Goal: Task Accomplishment & Management: Complete application form

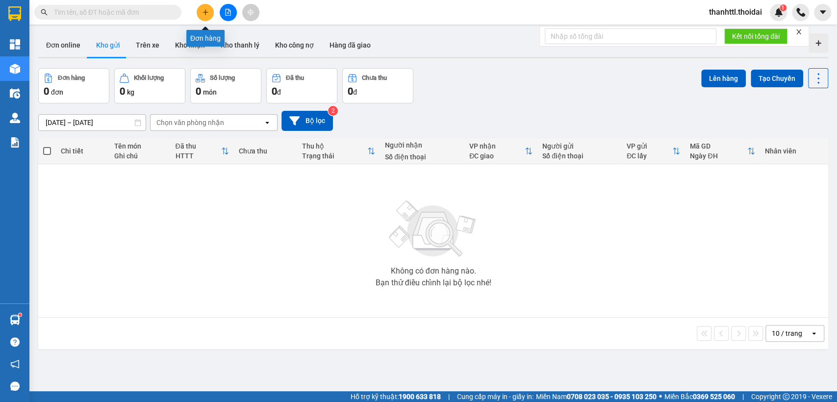
click at [205, 12] on icon "plus" at bounding box center [204, 12] width 5 height 0
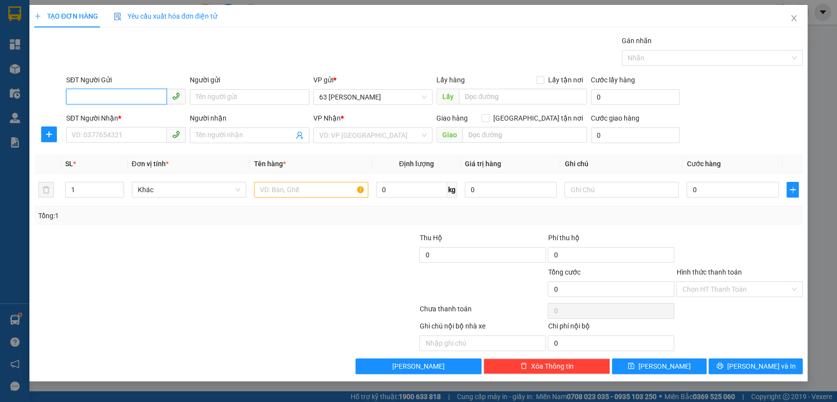
click at [131, 102] on input "SĐT Người Gửi" at bounding box center [116, 97] width 101 height 16
click at [125, 116] on div "0912010685 - [PERSON_NAME]" at bounding box center [126, 116] width 108 height 11
type input "0912010685"
type input "[PERSON_NAME]"
type input "0912010685"
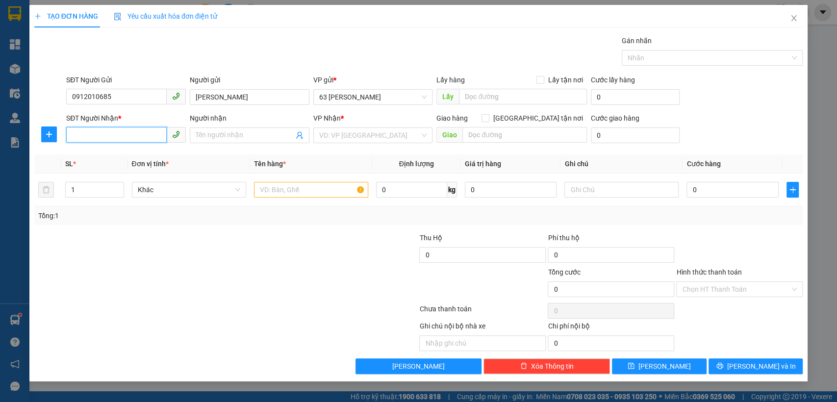
click at [127, 135] on input "SĐT Người Nhận *" at bounding box center [116, 135] width 101 height 16
click at [122, 159] on div "0973570457 - em minh" at bounding box center [127, 155] width 110 height 11
type input "0973570457"
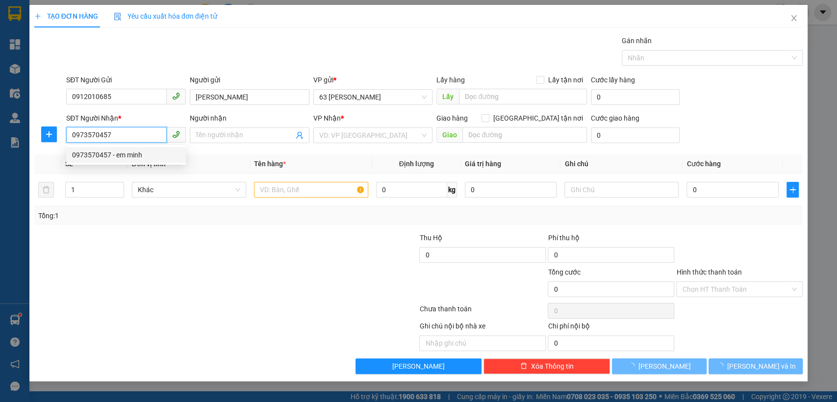
type input "em minh"
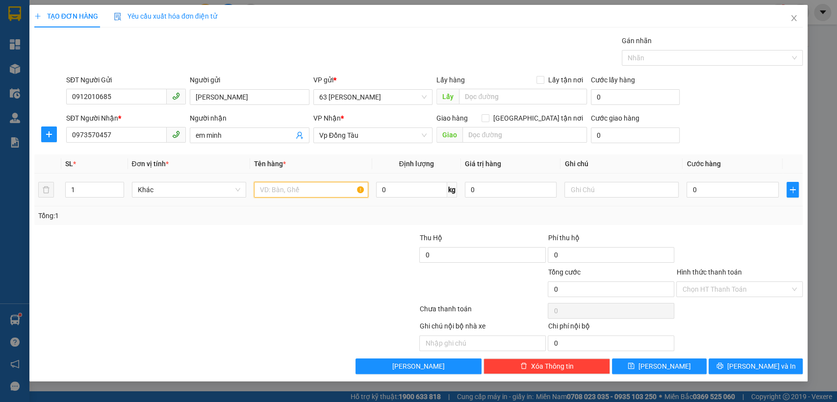
click at [287, 189] on input "text" at bounding box center [311, 190] width 114 height 16
click at [318, 193] on input "giấy tờ" at bounding box center [311, 190] width 114 height 16
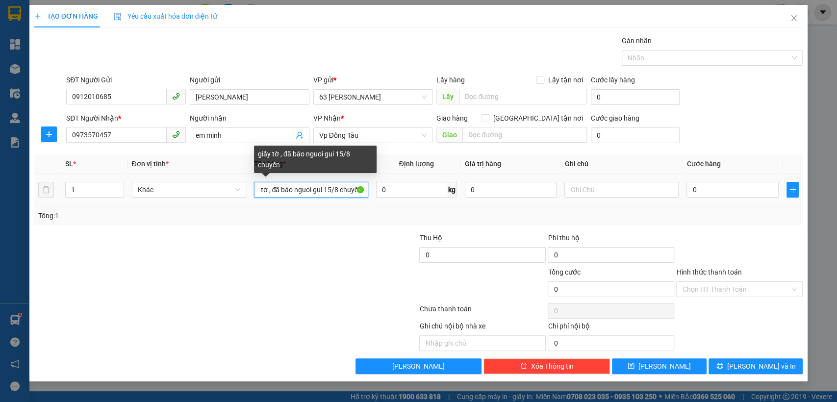
scroll to position [0, 14]
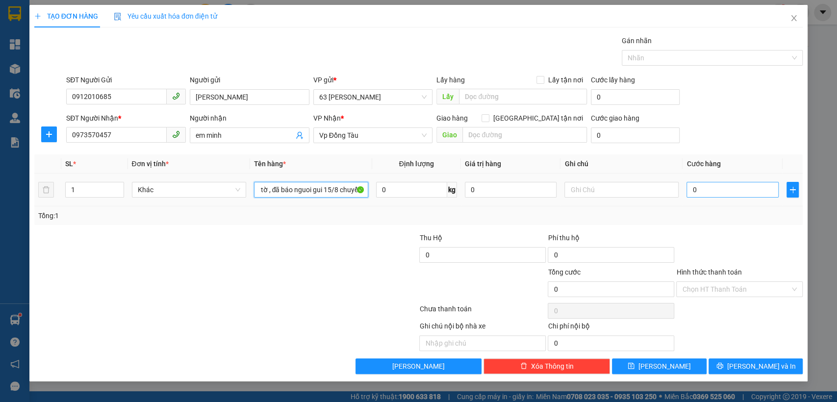
type input "giấy tờ , đã báo nguoi gui 15/8 chuyển"
click at [725, 193] on input "0" at bounding box center [732, 190] width 92 height 16
type input "3"
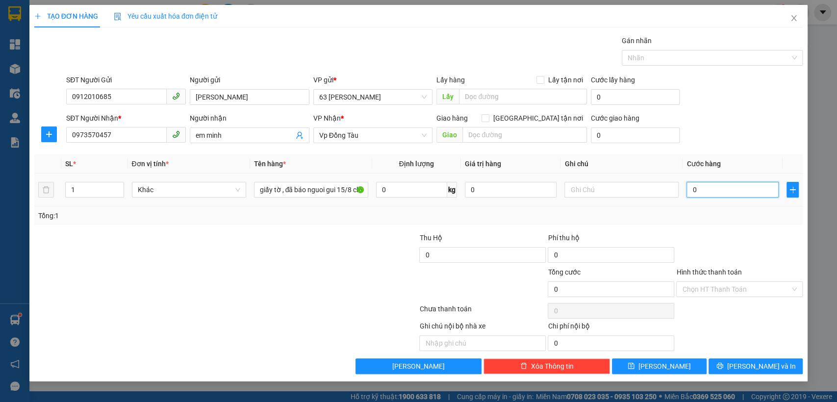
type input "3"
type input "30"
type input "300"
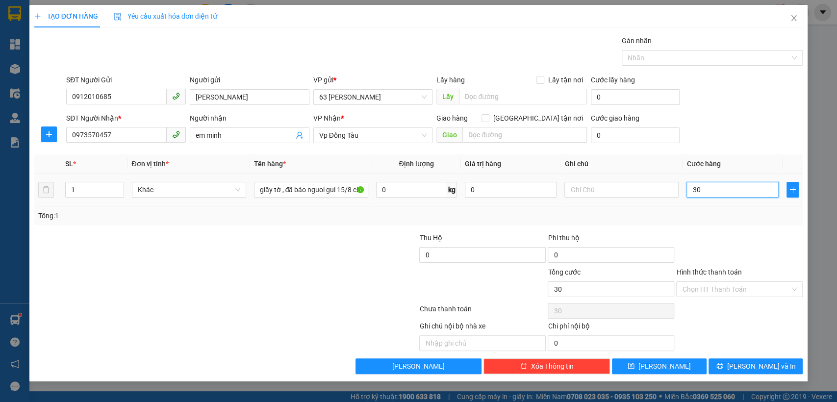
type input "300"
type input "3.000"
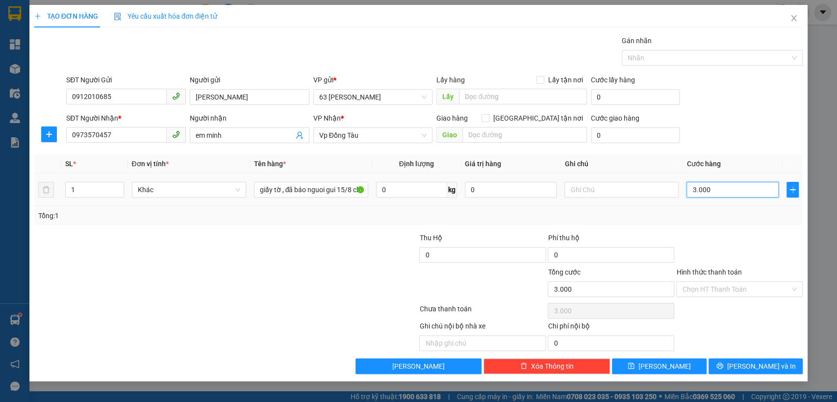
type input "30.000"
click at [722, 364] on button "[PERSON_NAME] và In" at bounding box center [755, 366] width 94 height 16
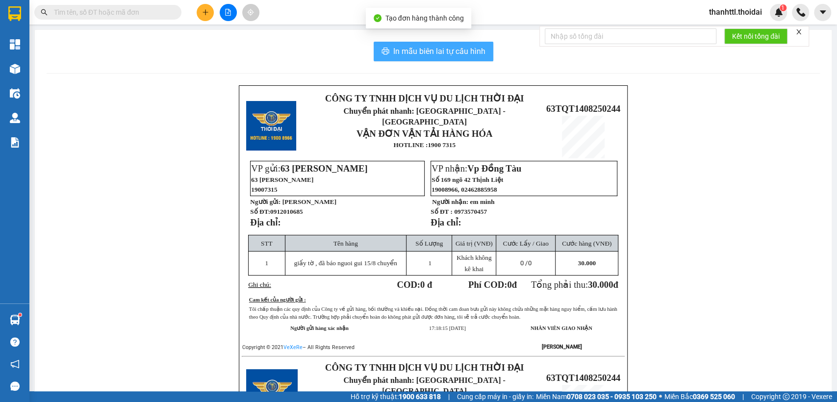
click at [439, 44] on button "In mẫu biên lai tự cấu hình" at bounding box center [434, 52] width 120 height 20
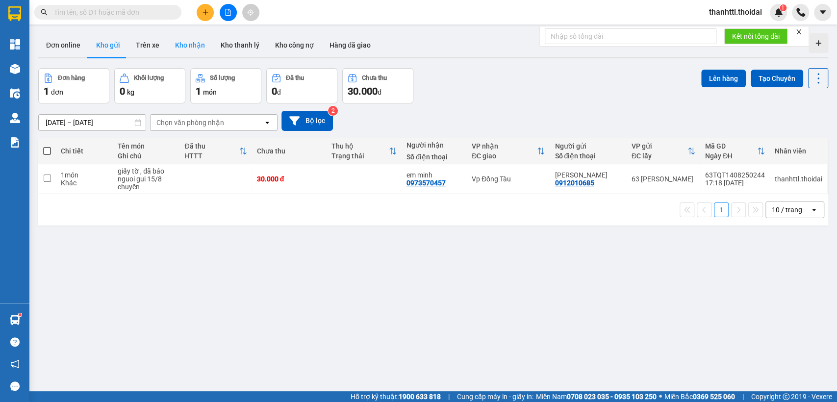
click at [185, 45] on button "Kho nhận" at bounding box center [190, 45] width 46 height 24
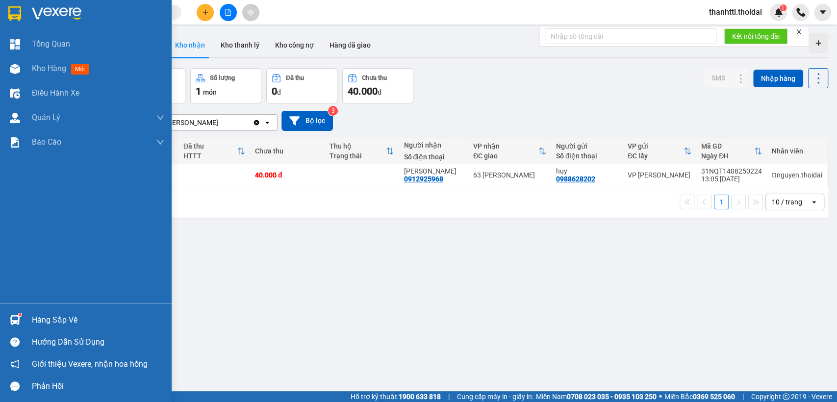
click at [20, 314] on sup at bounding box center [20, 314] width 3 height 3
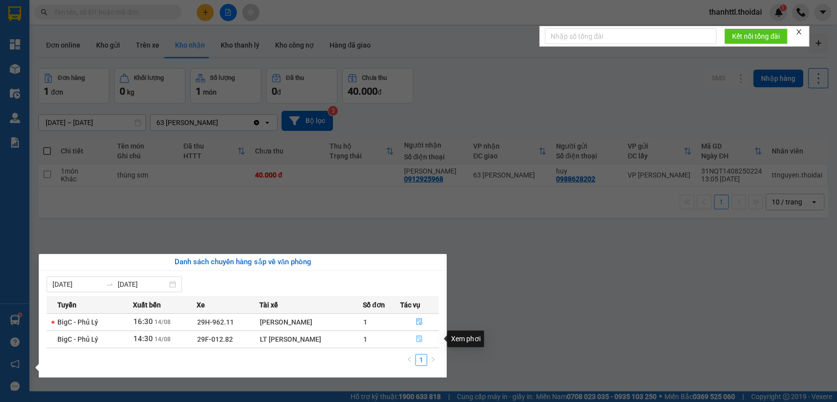
click at [418, 339] on icon "file-done" at bounding box center [419, 338] width 7 height 7
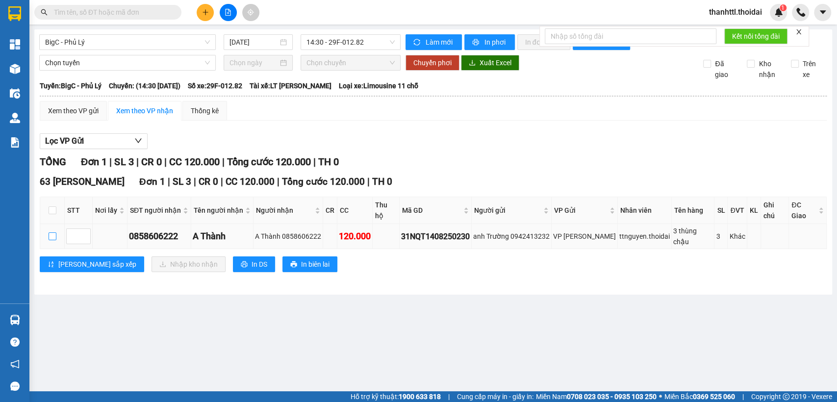
click at [52, 232] on input "checkbox" at bounding box center [53, 236] width 8 height 8
checkbox input "true"
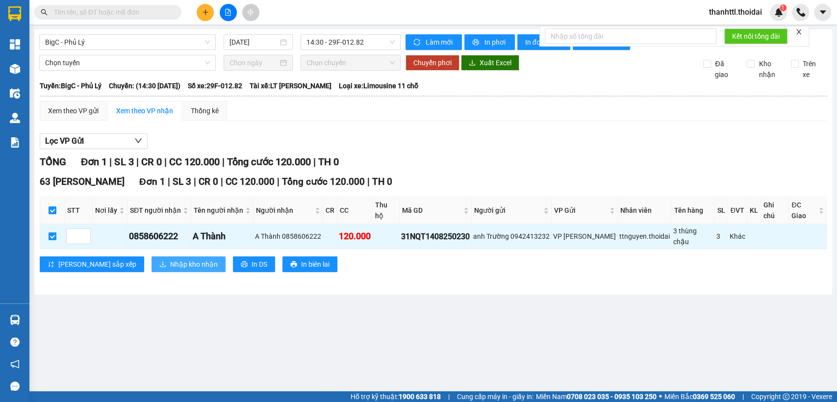
click at [170, 259] on span "Nhập kho nhận" at bounding box center [194, 264] width 48 height 11
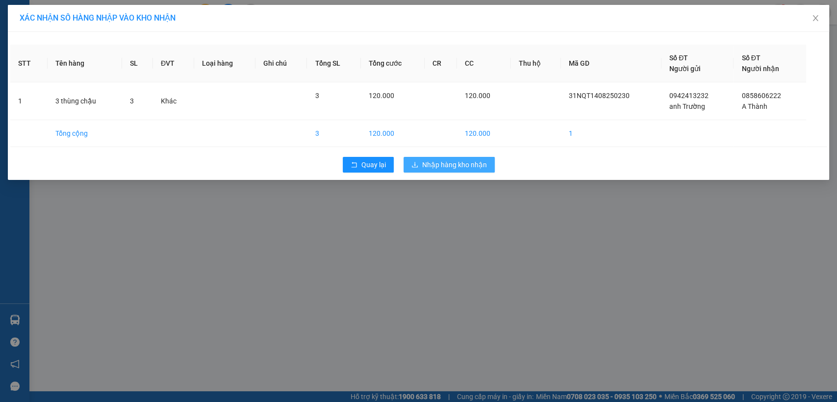
click at [429, 165] on span "Nhập hàng kho nhận" at bounding box center [454, 164] width 65 height 11
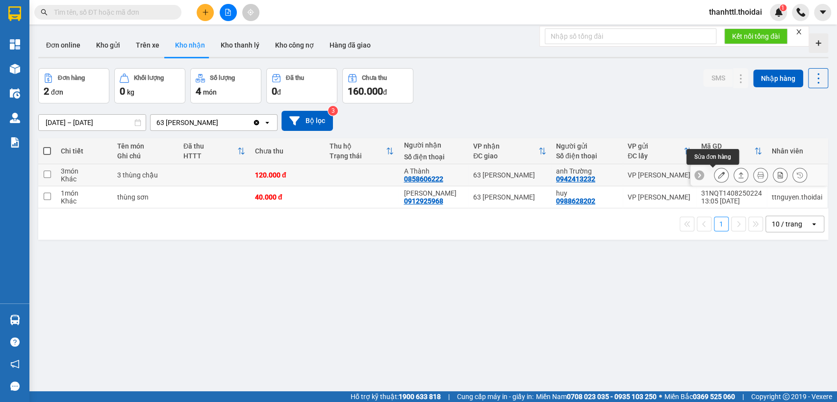
click at [718, 175] on icon at bounding box center [721, 175] width 7 height 7
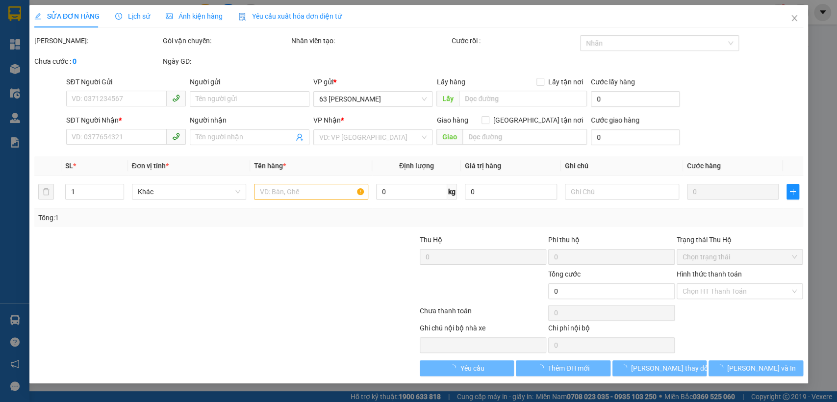
type input "0942413232"
type input "anh Trường"
type input "0858606222"
type input "A Thành"
type input "120.000"
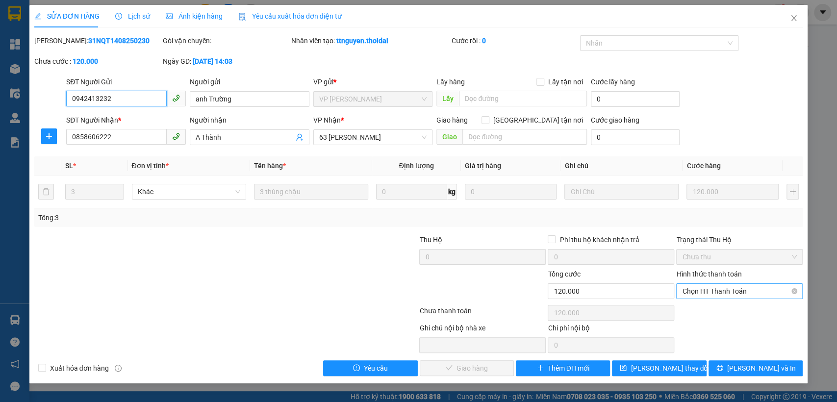
click at [698, 290] on span "Chọn HT Thanh Toán" at bounding box center [739, 291] width 115 height 15
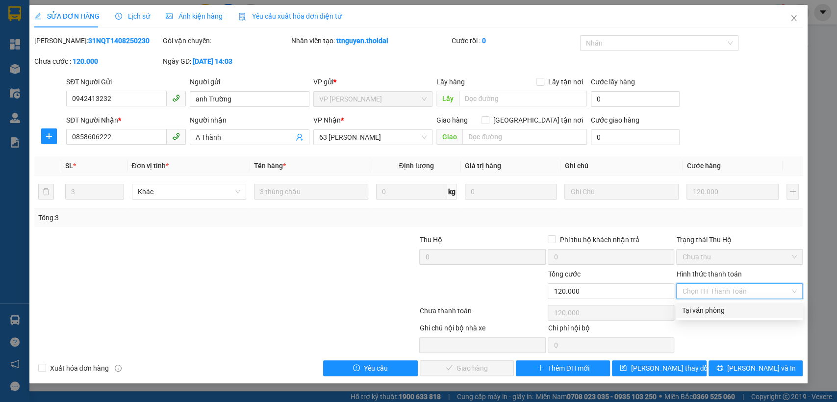
click at [693, 307] on div "Tại văn phòng" at bounding box center [739, 310] width 115 height 11
type input "0"
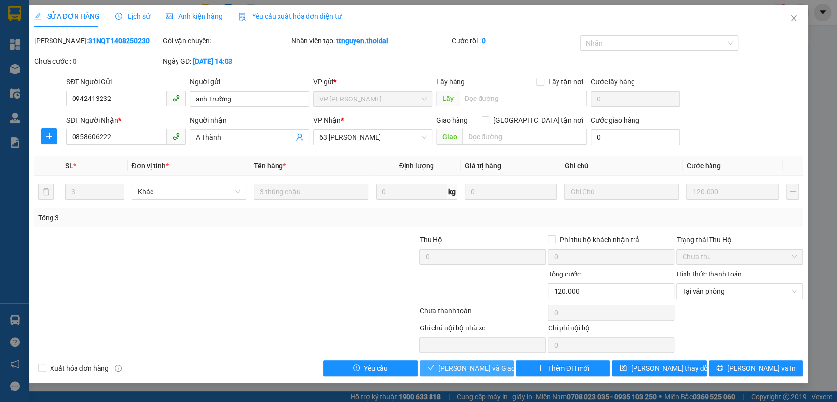
click at [454, 366] on span "[PERSON_NAME] và Giao hàng" at bounding box center [485, 368] width 94 height 11
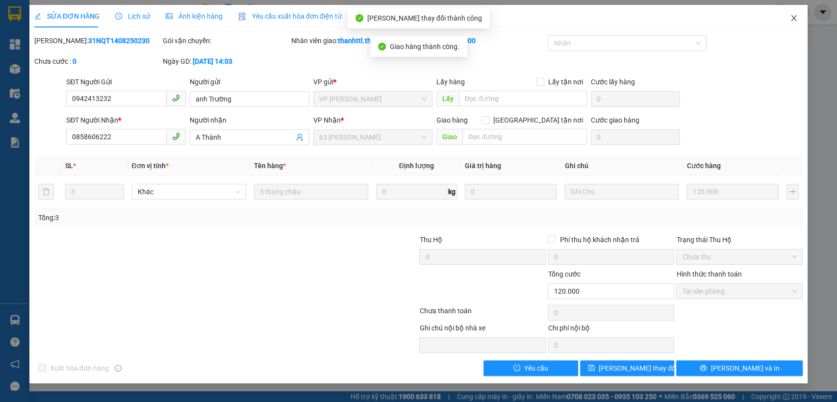
click at [797, 17] on icon "close" at bounding box center [794, 18] width 8 height 8
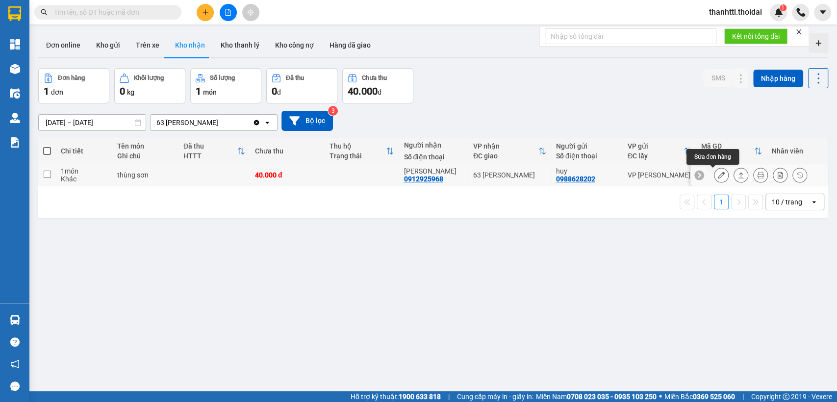
click at [718, 174] on icon at bounding box center [721, 175] width 7 height 7
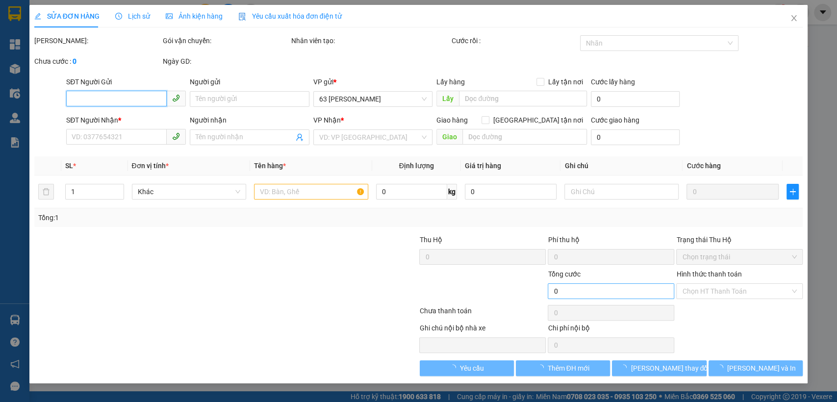
type input "0988628202"
type input "huy"
type input "0912925968"
type input "[PERSON_NAME]"
type input "40.000"
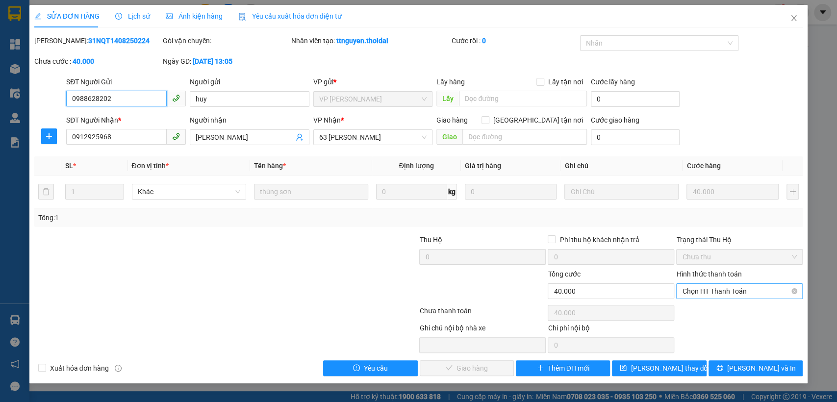
click at [690, 292] on span "Chọn HT Thanh Toán" at bounding box center [739, 291] width 115 height 15
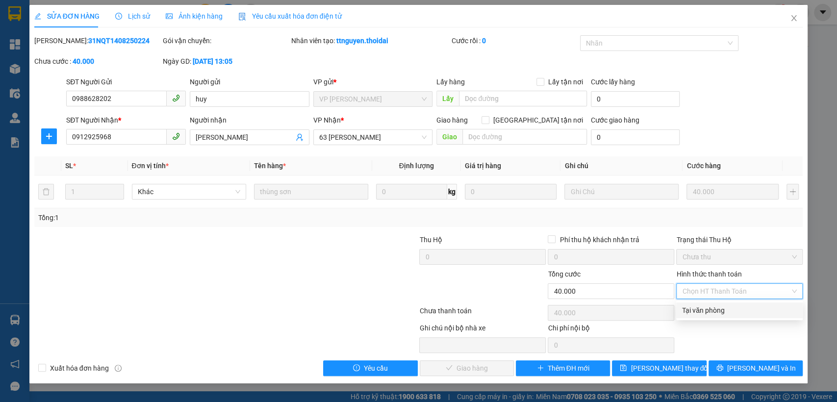
drag, startPoint x: 694, startPoint y: 310, endPoint x: 513, endPoint y: 366, distance: 189.8
click at [693, 311] on div "Tại văn phòng" at bounding box center [739, 310] width 115 height 11
type input "0"
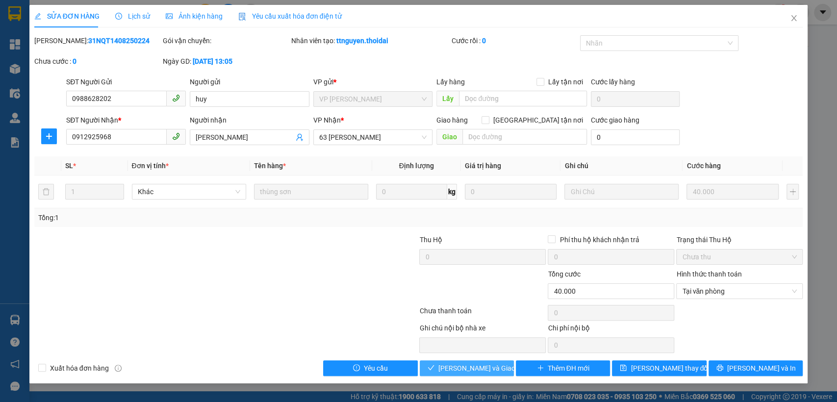
click at [448, 369] on span "[PERSON_NAME] và Giao hàng" at bounding box center [485, 368] width 94 height 11
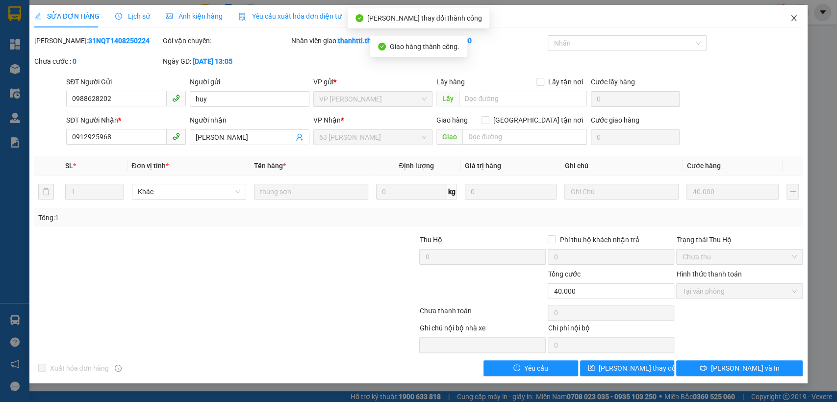
click at [795, 17] on icon "close" at bounding box center [794, 18] width 8 height 8
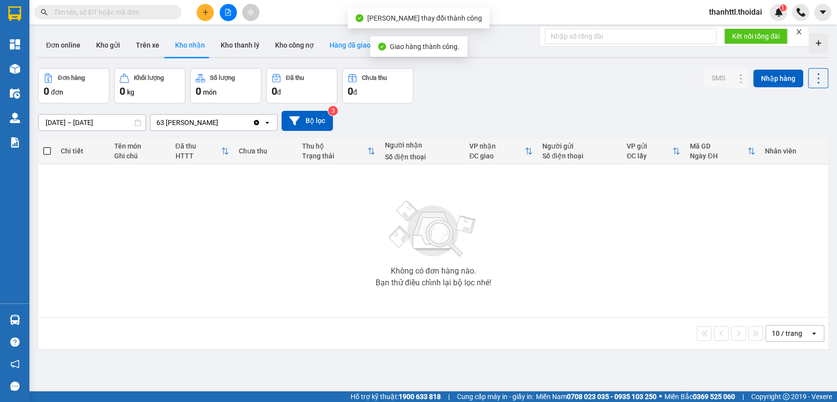
click at [343, 46] on button "Hàng đã giao" at bounding box center [350, 45] width 57 height 24
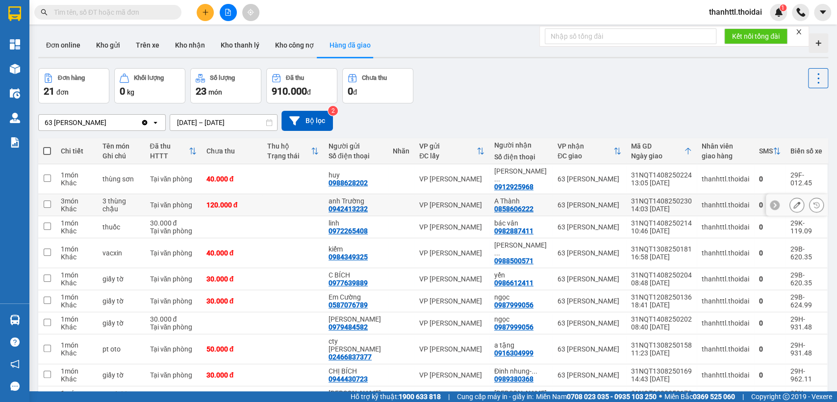
click at [263, 205] on td "120.000 đ" at bounding box center [232, 205] width 61 height 22
checkbox input "true"
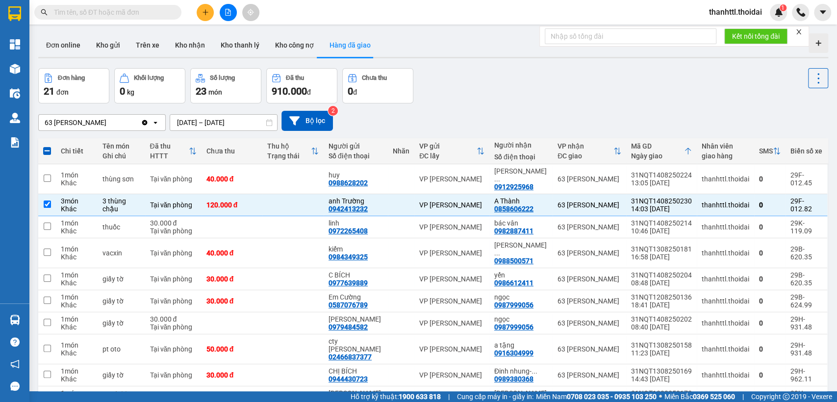
click at [350, 43] on button "Hàng đã giao" at bounding box center [350, 45] width 57 height 24
click at [793, 250] on icon at bounding box center [796, 253] width 7 height 7
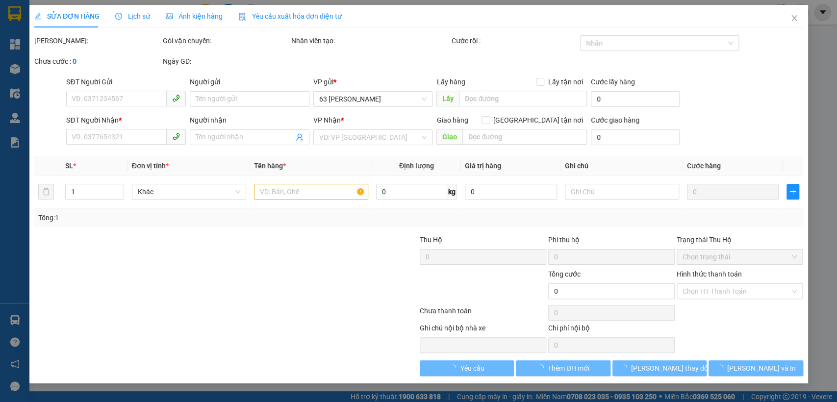
type input "0984349325"
type input "kiếm"
type input "0988500571"
type input "[PERSON_NAME]"
type input "40.000"
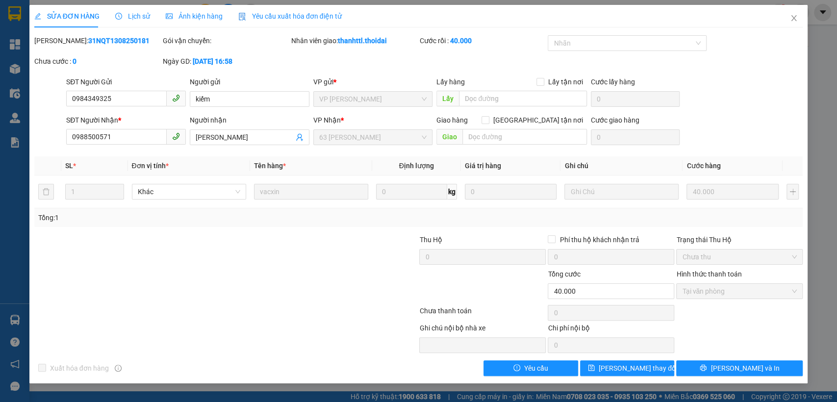
click at [138, 14] on span "Lịch sử" at bounding box center [132, 16] width 35 height 8
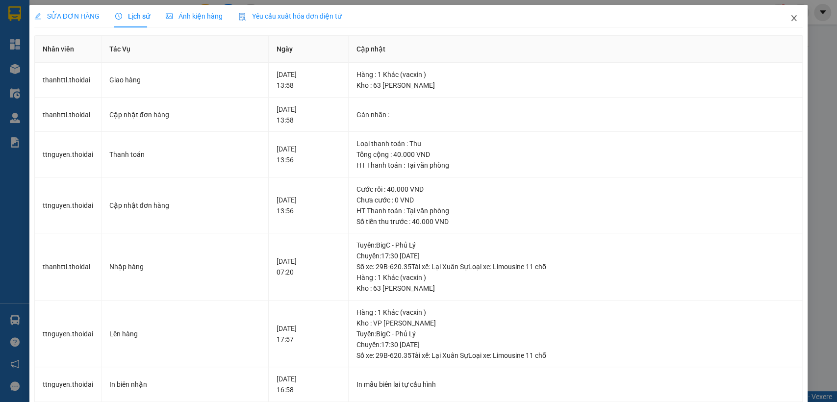
click at [790, 17] on icon "close" at bounding box center [794, 18] width 8 height 8
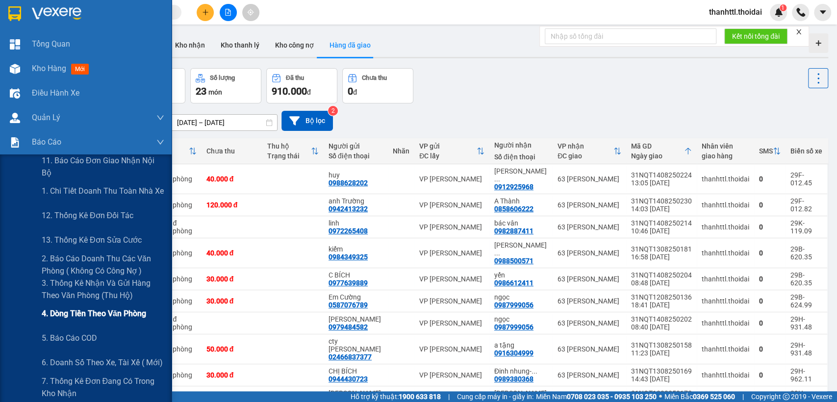
click at [86, 317] on span "4. Dòng tiền theo văn phòng" at bounding box center [94, 313] width 104 height 12
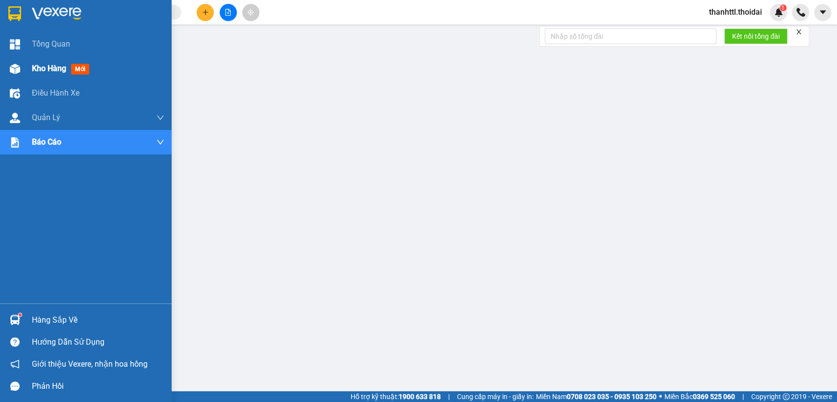
click at [52, 68] on span "Kho hàng" at bounding box center [49, 68] width 34 height 9
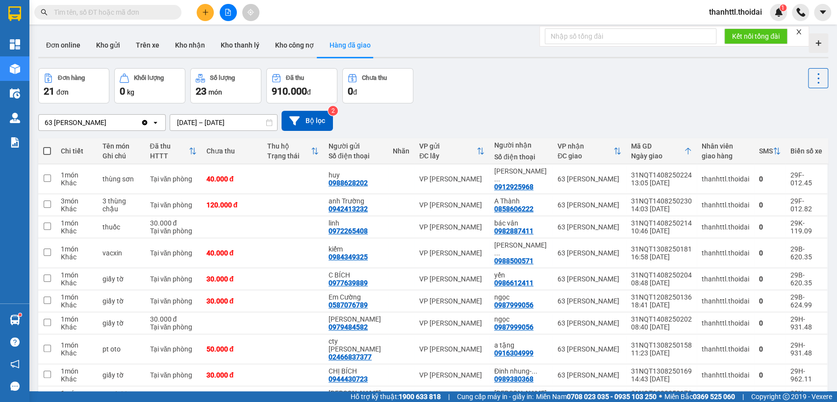
click at [354, 47] on button "Hàng đã giao" at bounding box center [350, 45] width 57 height 24
click at [204, 120] on input "[DATE] – [DATE]" at bounding box center [223, 123] width 107 height 16
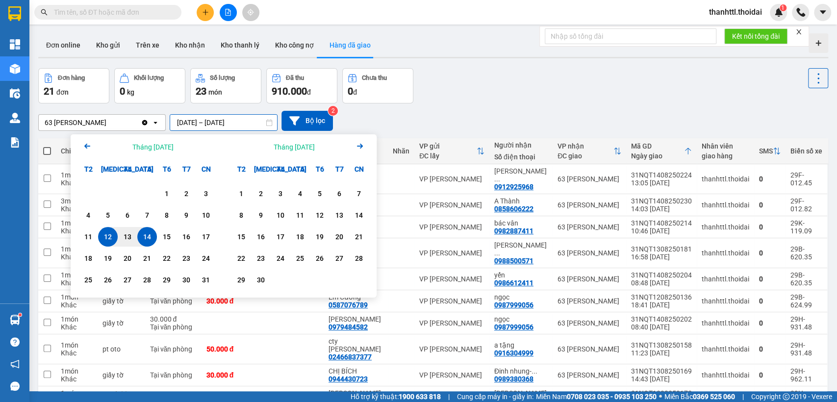
click at [147, 236] on div "14" at bounding box center [147, 237] width 14 height 12
click at [146, 237] on div "14" at bounding box center [147, 237] width 14 height 12
type input "[DATE] – [DATE]"
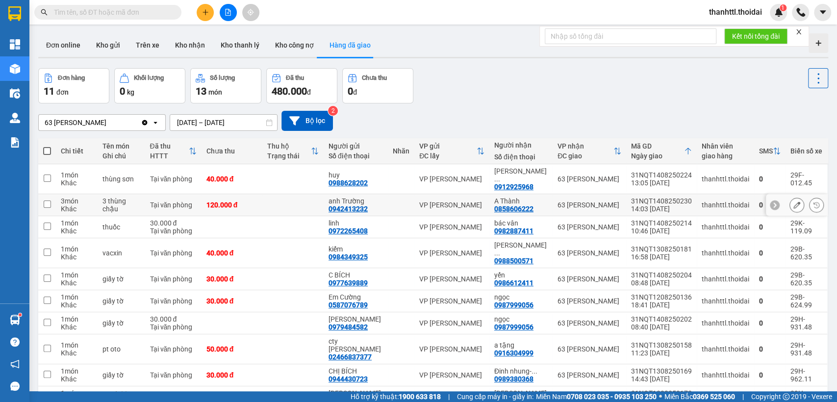
scroll to position [45, 0]
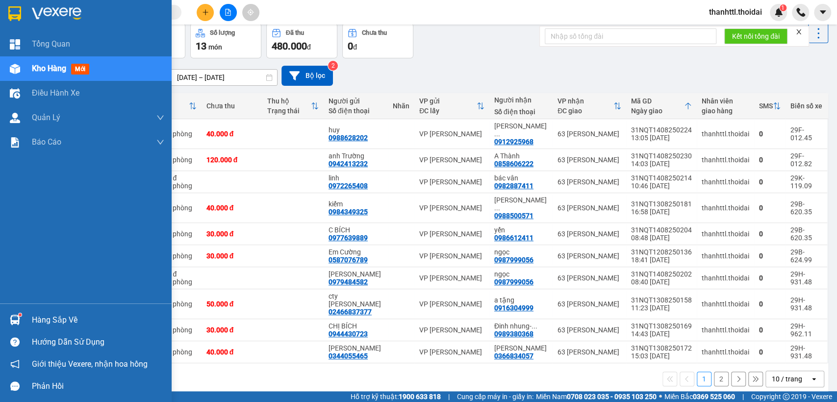
click at [47, 314] on div "Hàng sắp về" at bounding box center [98, 320] width 132 height 15
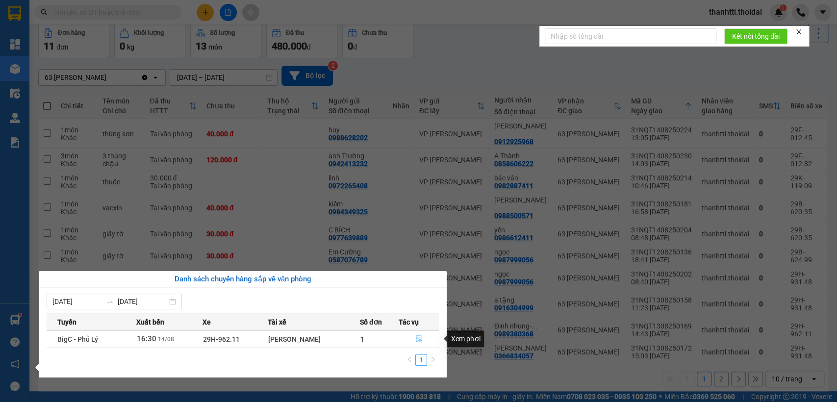
click at [415, 336] on icon "file-done" at bounding box center [418, 338] width 7 height 7
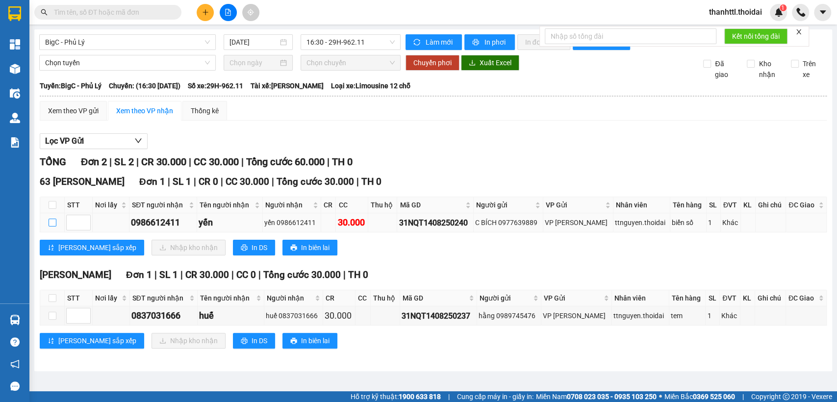
click at [50, 227] on input "checkbox" at bounding box center [53, 223] width 8 height 8
checkbox input "true"
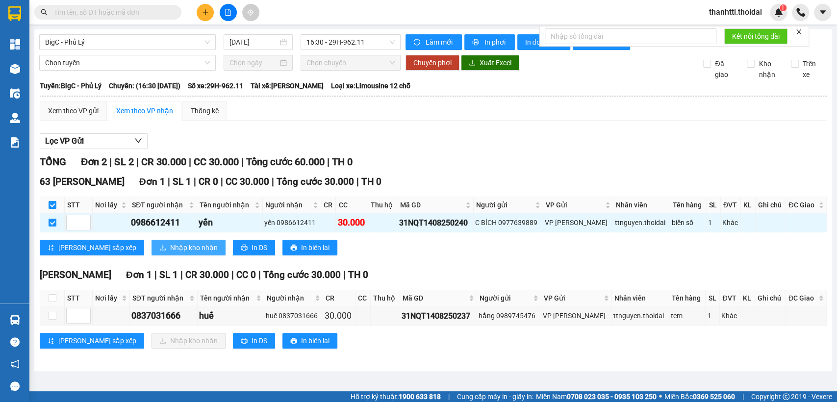
click at [170, 253] on span "Nhập kho nhận" at bounding box center [194, 247] width 48 height 11
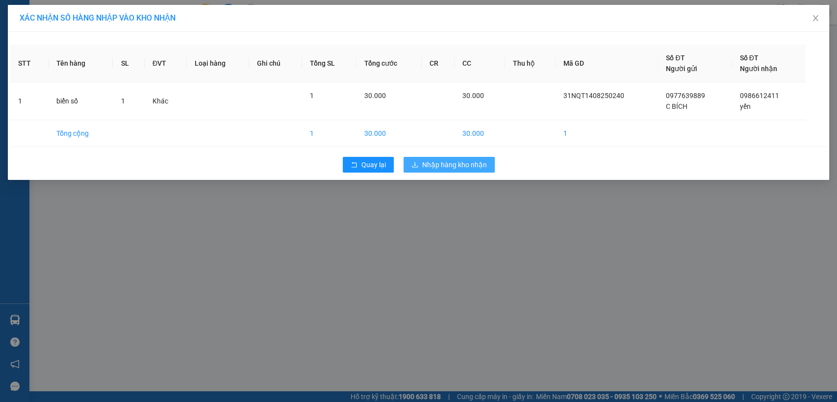
click at [435, 163] on span "Nhập hàng kho nhận" at bounding box center [454, 164] width 65 height 11
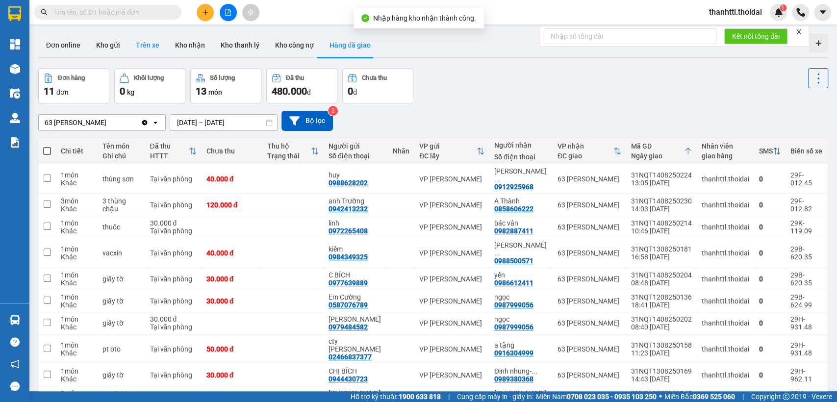
drag, startPoint x: 140, startPoint y: 46, endPoint x: 150, endPoint y: 46, distance: 9.8
click at [141, 46] on button "Trên xe" at bounding box center [147, 45] width 39 height 24
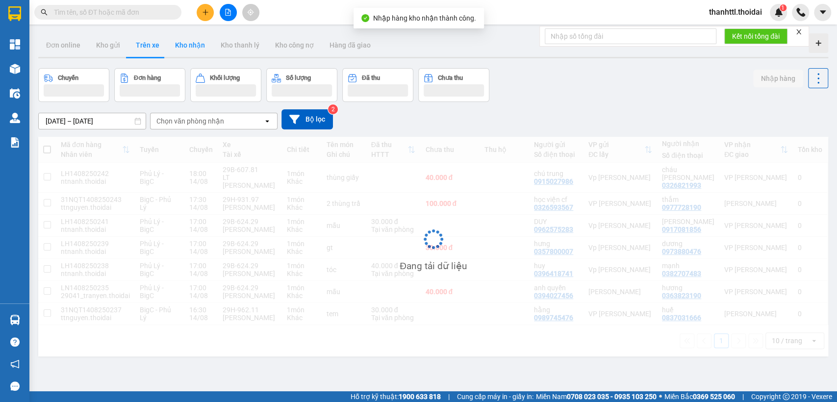
click at [181, 44] on button "Kho nhận" at bounding box center [190, 45] width 46 height 24
type input "[DATE] – [DATE]"
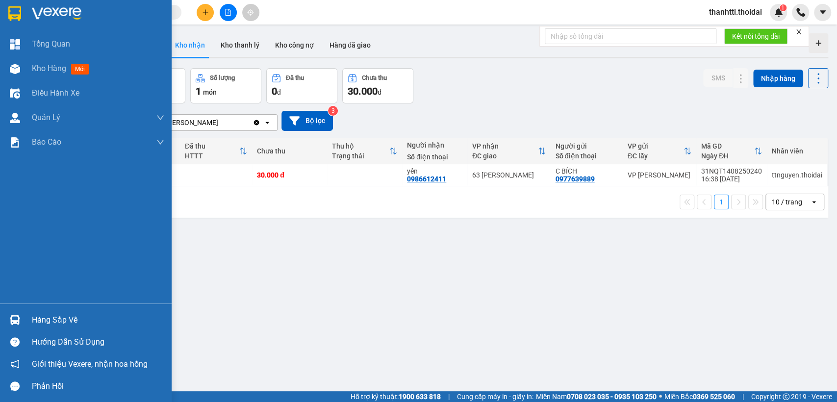
click at [54, 320] on div "Hàng sắp về" at bounding box center [98, 320] width 132 height 15
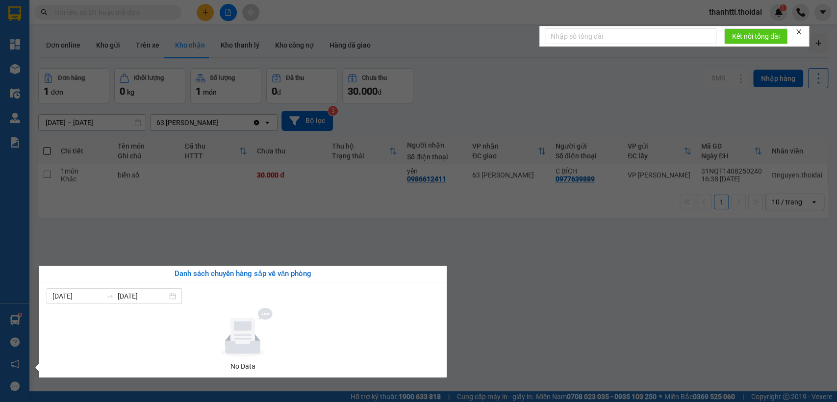
drag, startPoint x: 463, startPoint y: 304, endPoint x: 429, endPoint y: 266, distance: 50.7
click at [452, 294] on section "Kết quả tìm kiếm ( 0 ) Bộ lọc No Data thanhttl.thoidai 1 Tổng Quan Kho hàng mới…" at bounding box center [418, 201] width 837 height 402
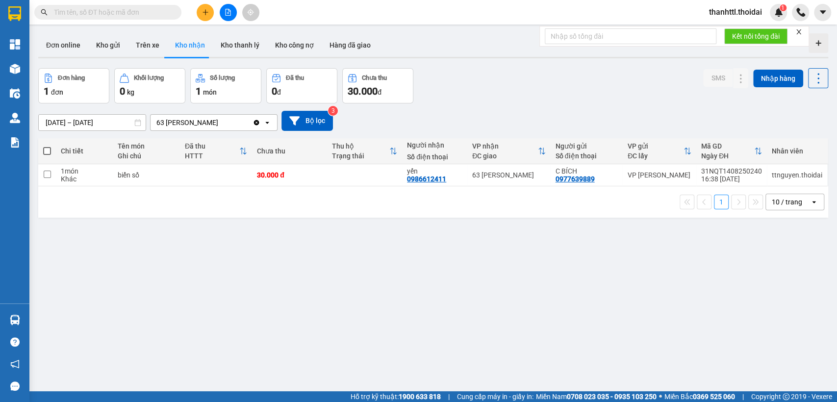
click at [749, 13] on span "thanhttl.thoidai" at bounding box center [735, 12] width 69 height 12
click at [720, 33] on span "Đăng xuất" at bounding box center [739, 30] width 50 height 11
